Goal: Check status

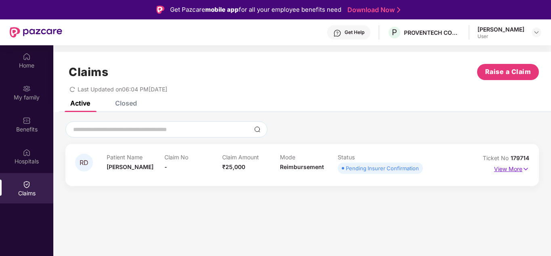
click at [514, 164] on p "View More" at bounding box center [511, 167] width 35 height 11
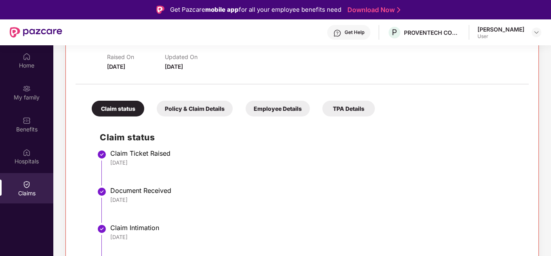
scroll to position [45, 0]
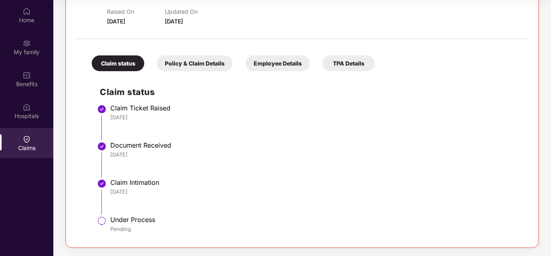
click at [128, 204] on li "Claim Intimation 29 Sep 2025" at bounding box center [310, 199] width 421 height 37
click at [149, 192] on div "29 Sep 2025" at bounding box center [315, 191] width 411 height 7
click at [182, 58] on div "Policy & Claim Details" at bounding box center [195, 63] width 76 height 16
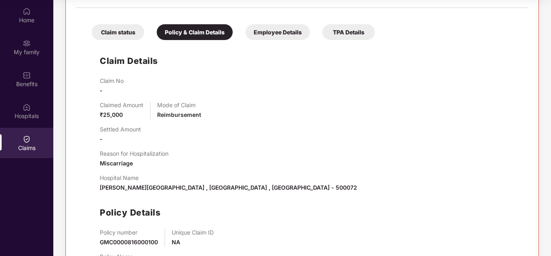
scroll to position [202, 0]
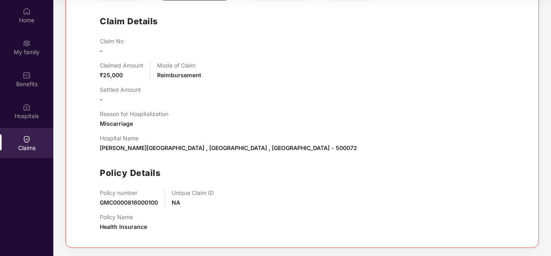
click at [169, 201] on div "Policy number GMC0000816000100 Unique Claim ID NA" at bounding box center [310, 198] width 421 height 18
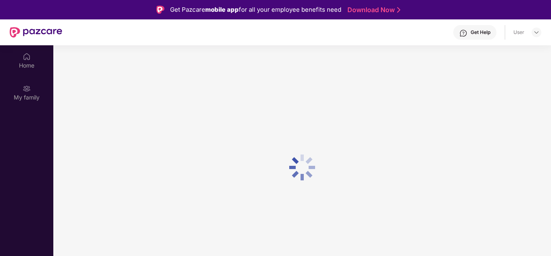
scroll to position [45, 0]
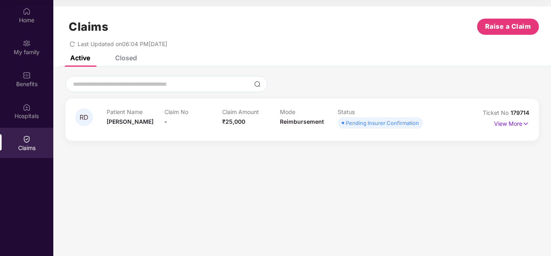
click at [122, 57] on div "Closed" at bounding box center [126, 58] width 22 height 8
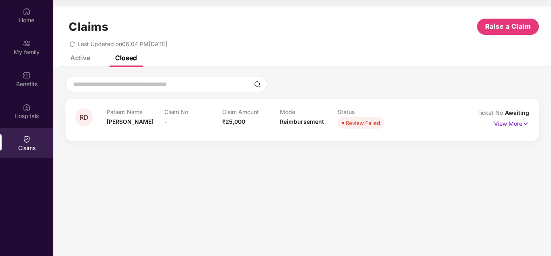
click at [80, 58] on div "Active" at bounding box center [80, 58] width 20 height 8
